Goal: Task Accomplishment & Management: Manage account settings

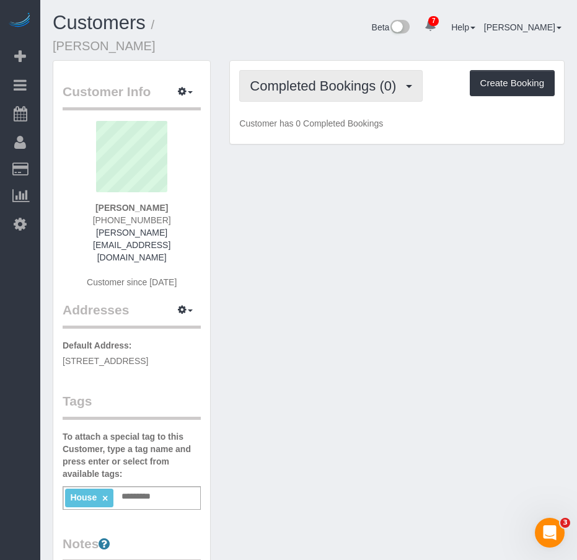
click at [306, 78] on span "Completed Bookings (0)" at bounding box center [326, 86] width 153 height 16
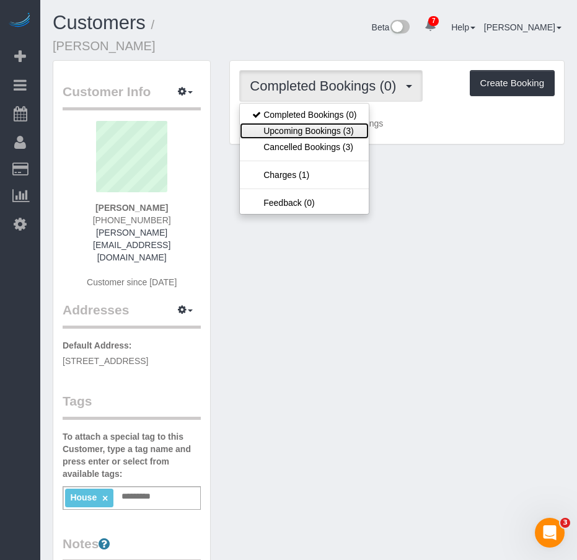
click at [300, 123] on link "Upcoming Bookings (3)" at bounding box center [304, 131] width 129 height 16
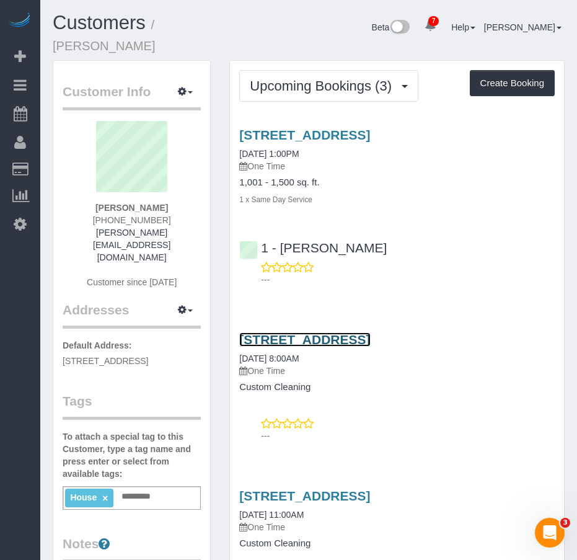
click at [308, 332] on link "232 West 260th Street, Bronx, NY 10471" at bounding box center [304, 339] width 131 height 14
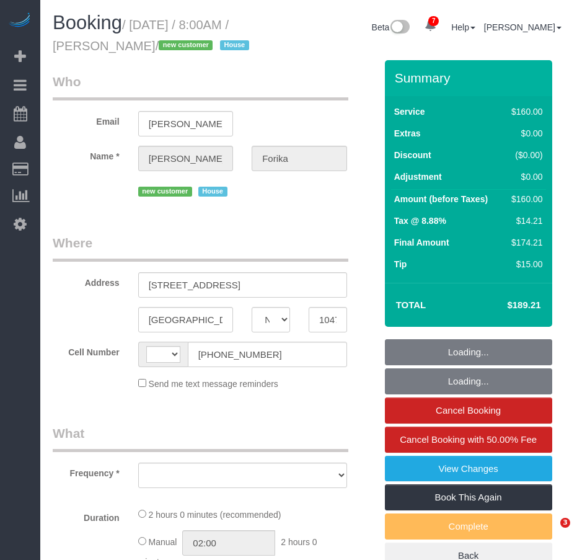
select select "NY"
select select "object:419"
select select "string:stripe-pm_1RvWji4VGloSiKo7kX9Qp7Cw"
select select "number:56"
select select "number:68"
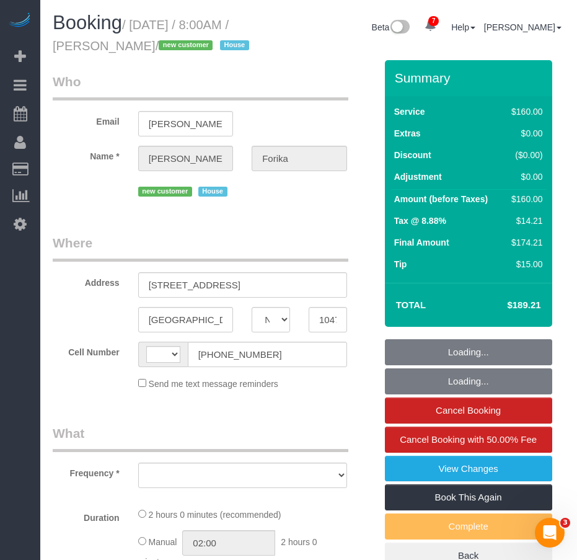
select select "number:15"
select select "number:5"
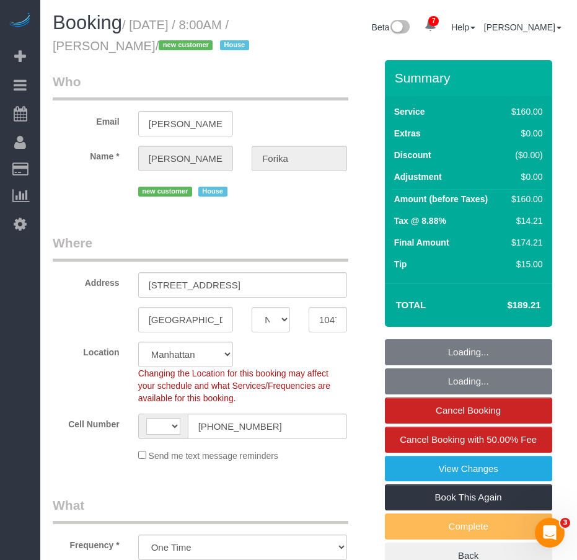
select select "object:836"
select select "string:[GEOGRAPHIC_DATA]"
select select "spot1"
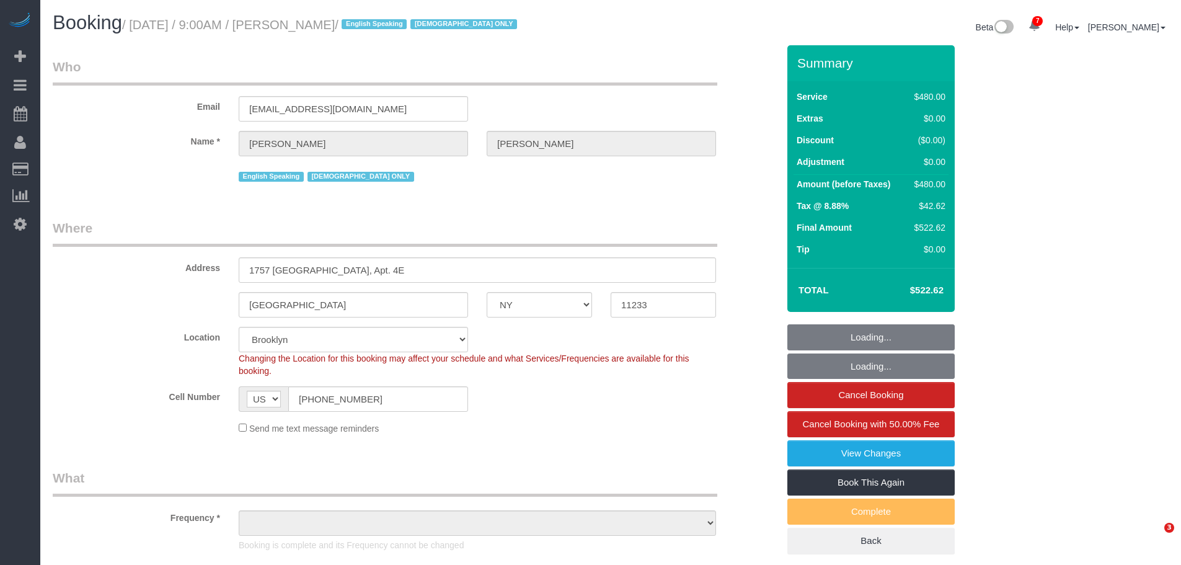
select select "NY"
select select "spot1"
select select "number:89"
select select "number:90"
select select "number:15"
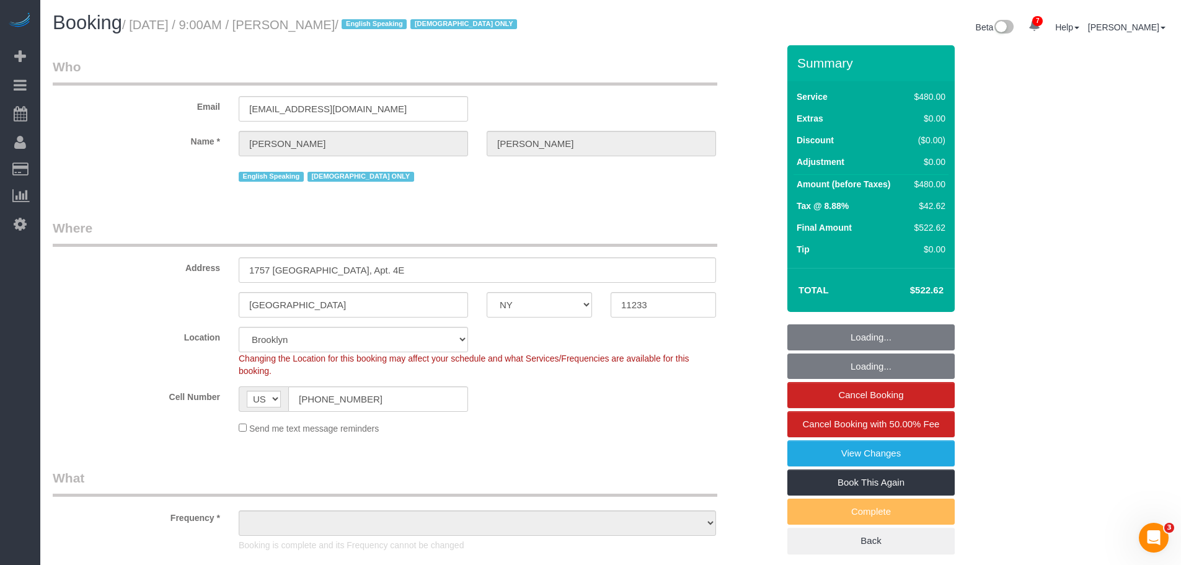
select select "number:5"
select select "object:1257"
select select "2"
select select "180"
select select "NY"
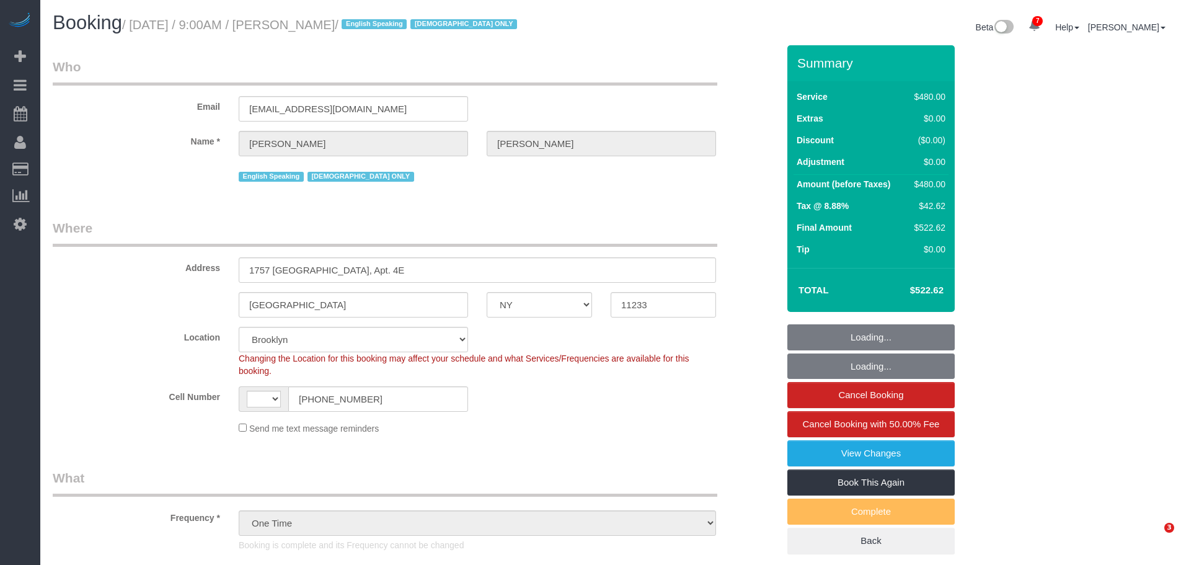
select select "number:89"
select select "number:90"
select select "number:15"
select select "number:5"
select select "object:729"
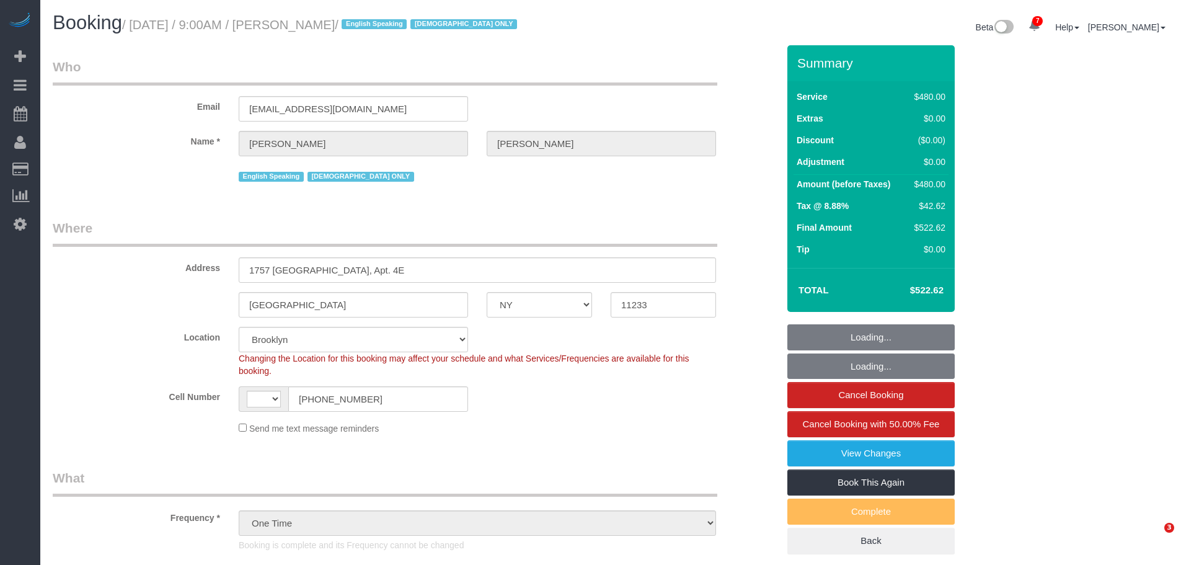
select select "string:US"
select select "2"
select select "180"
select select "spot1"
